Goal: Information Seeking & Learning: Learn about a topic

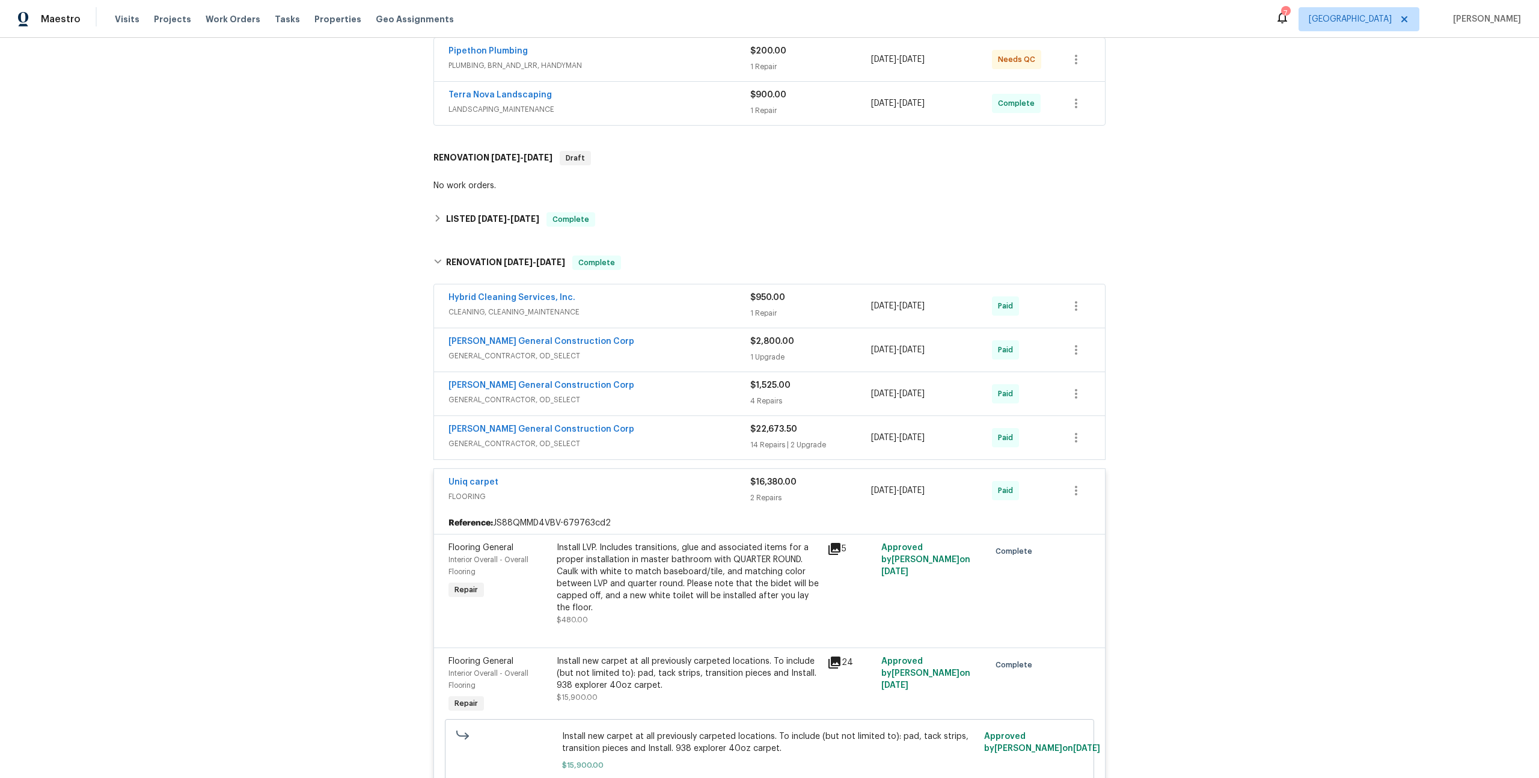
scroll to position [233, 0]
click at [827, 653] on icon at bounding box center [834, 660] width 14 height 14
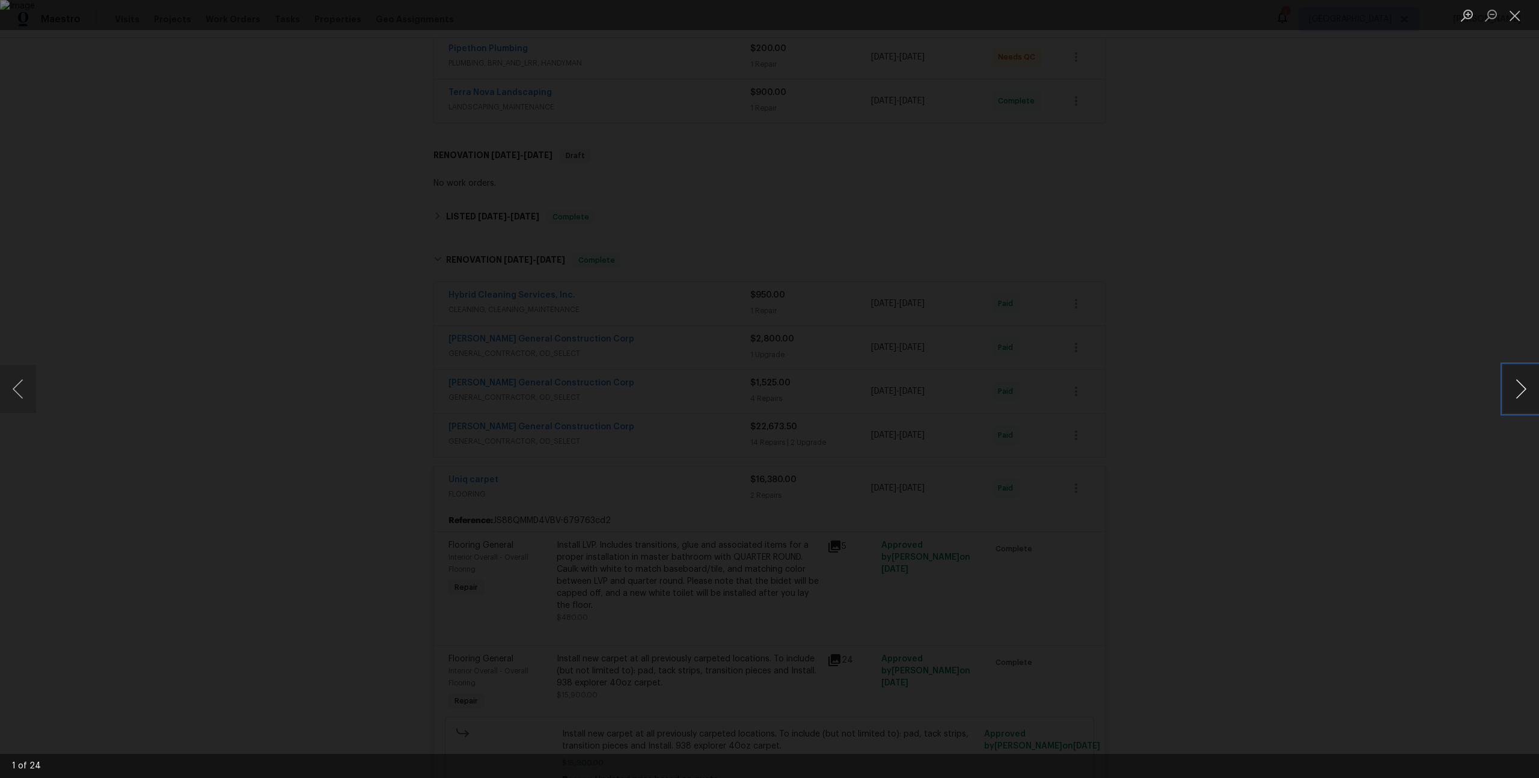
click at [1522, 393] on button "Next image" at bounding box center [1521, 389] width 36 height 48
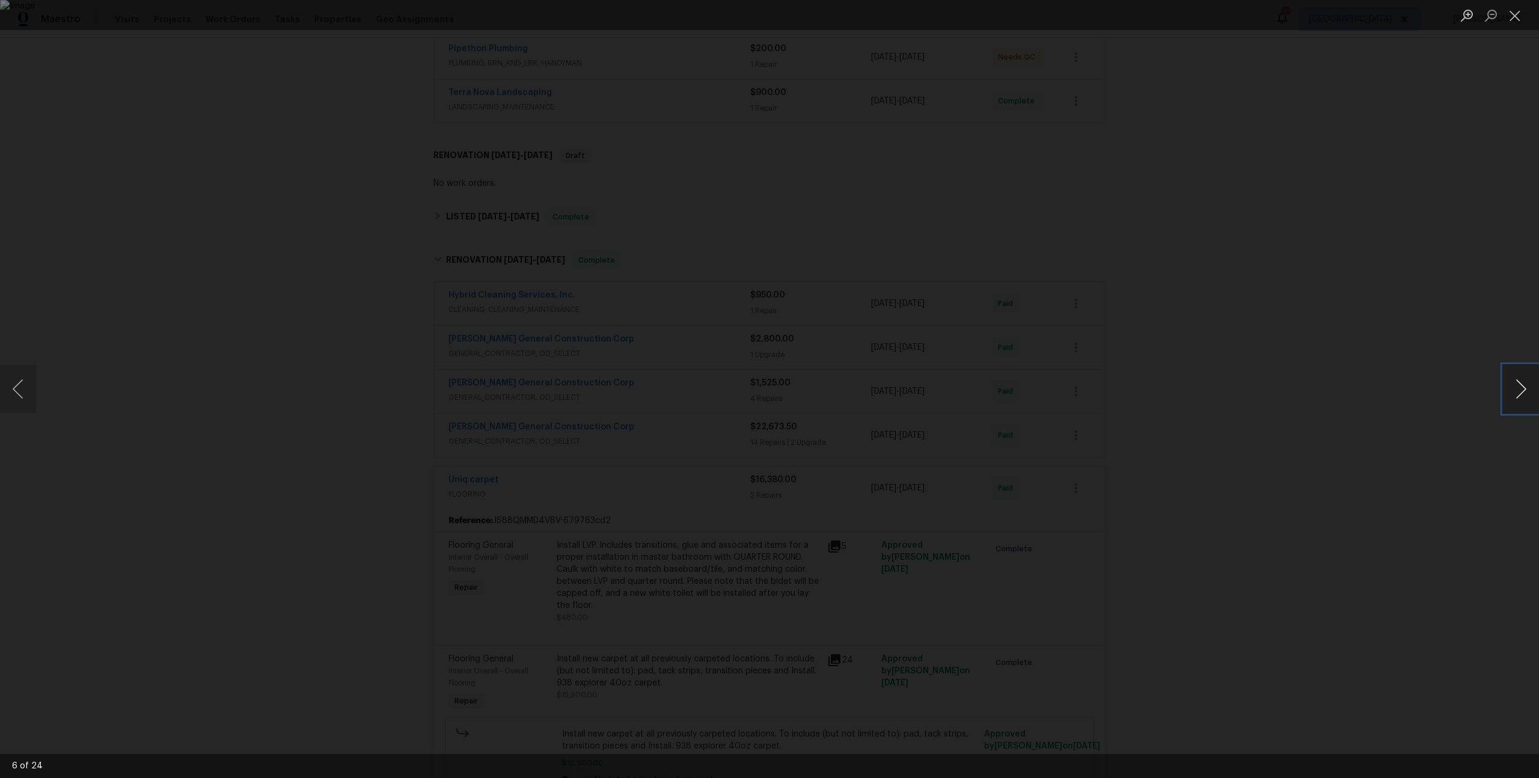
click at [1522, 393] on button "Next image" at bounding box center [1521, 389] width 36 height 48
click at [7, 391] on button "Previous image" at bounding box center [18, 389] width 36 height 48
